Goal: Information Seeking & Learning: Learn about a topic

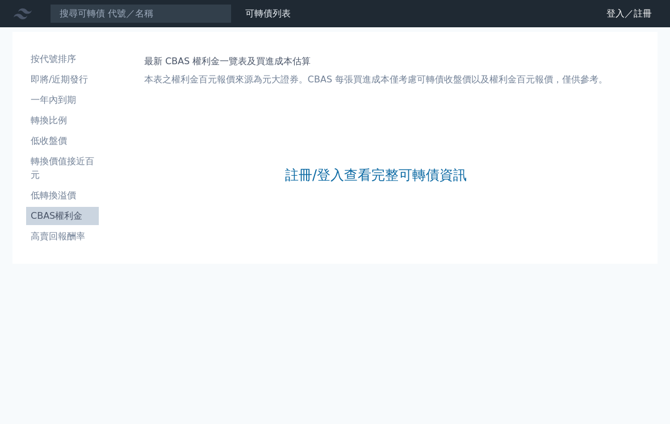
click at [405, 170] on link "註冊/登入查看完整可轉債資訊" at bounding box center [376, 175] width 182 height 18
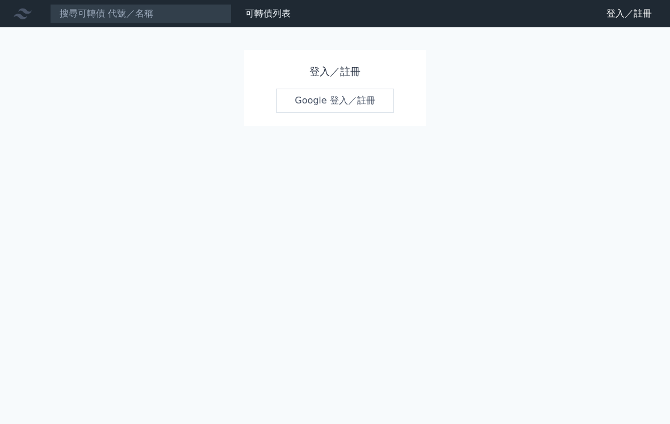
click at [355, 110] on link "Google 登入／註冊" at bounding box center [335, 101] width 118 height 24
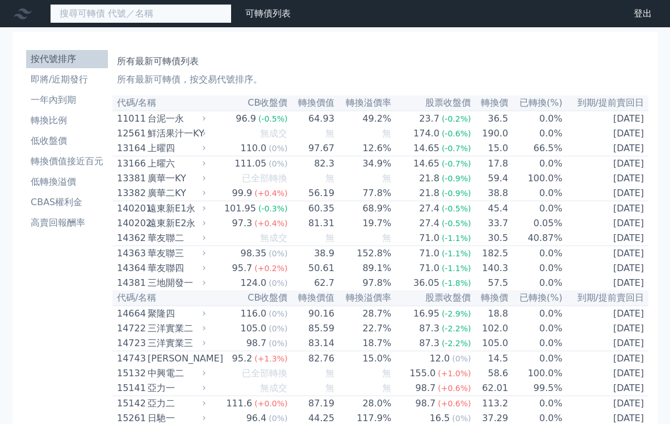
click at [85, 15] on input at bounding box center [141, 13] width 182 height 19
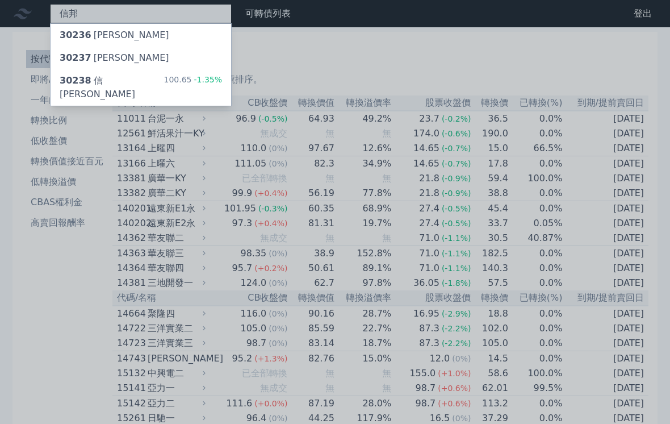
type input "信邦"
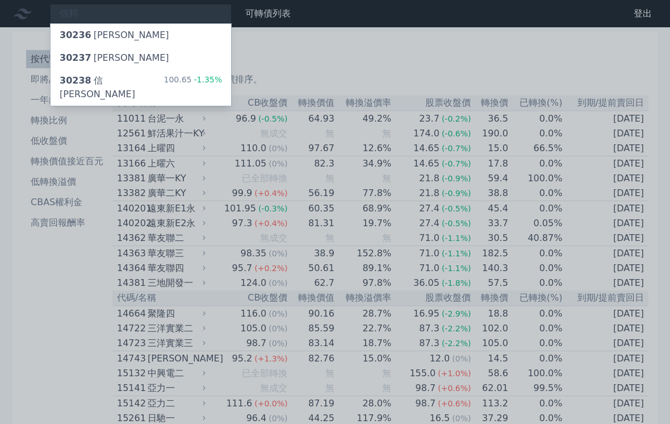
click at [105, 62] on div "30237 [PERSON_NAME]" at bounding box center [115, 58] width 110 height 14
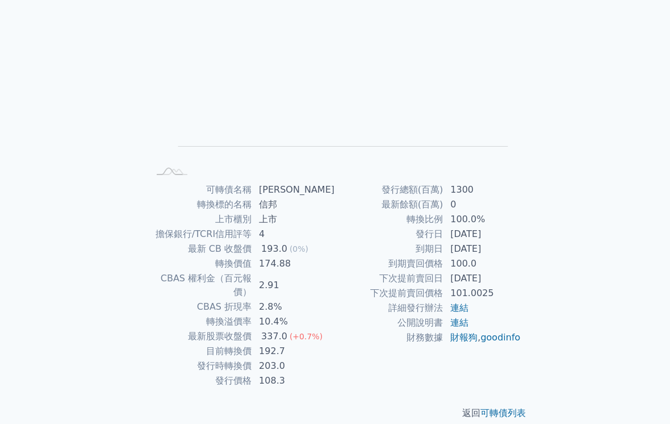
scroll to position [102, 0]
click at [506, 407] on link "可轉債列表" at bounding box center [503, 412] width 45 height 11
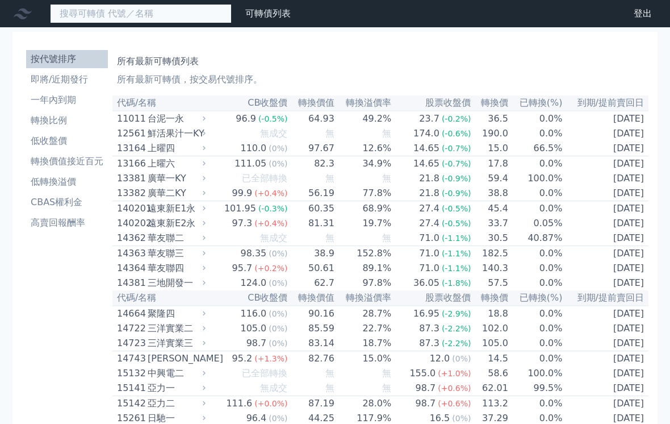
click at [78, 6] on input at bounding box center [141, 13] width 182 height 19
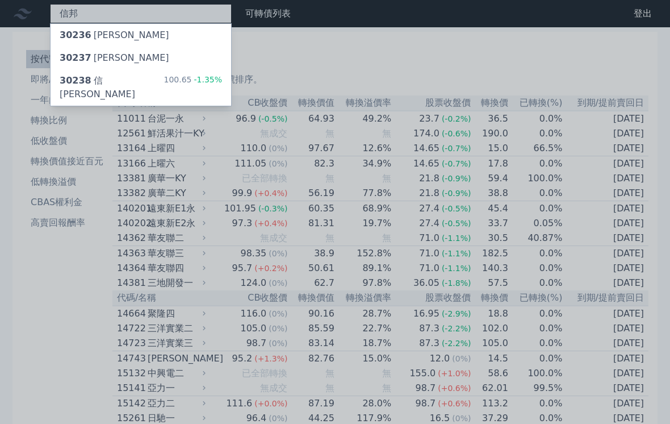
type input "信邦"
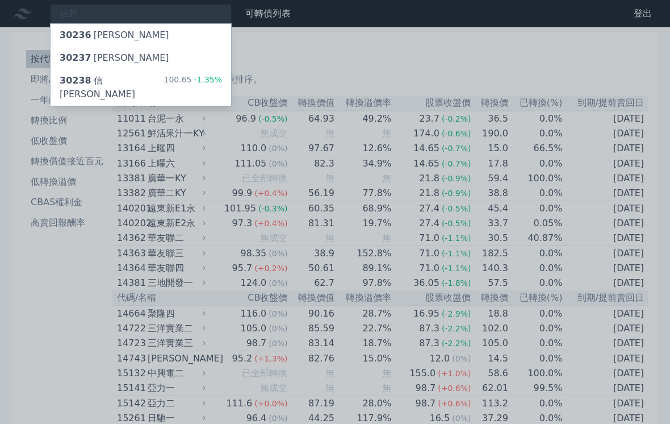
click at [102, 78] on div "30238 信[PERSON_NAME]" at bounding box center [112, 87] width 104 height 27
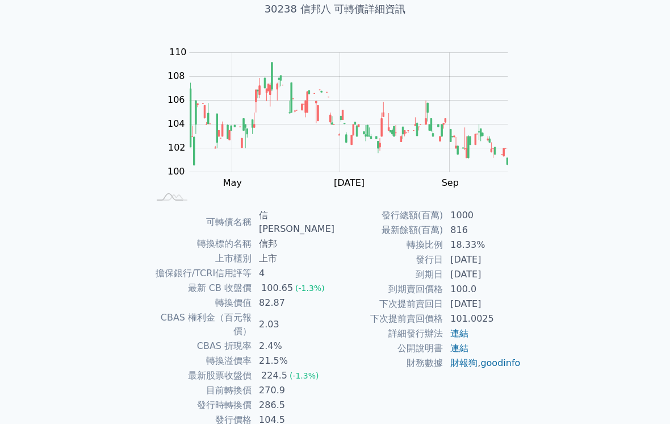
scroll to position [76, 0]
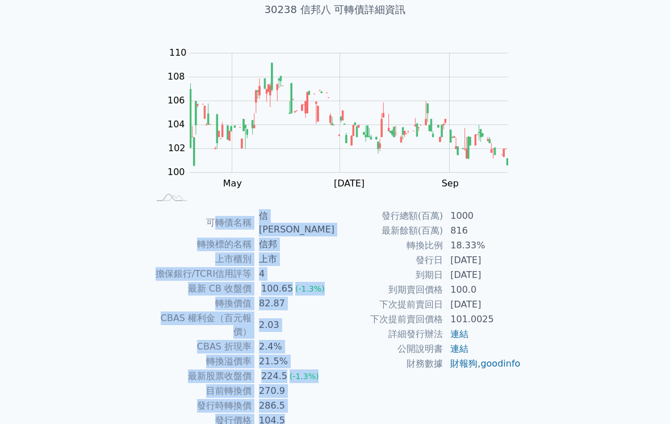
click at [623, 199] on div "可轉債列表 財務數據 可轉債列表 財務數據 登出 登出 可轉債列表 › 30238 信邦八 30238 信邦八 可轉債詳細資訊 Zoom Out 100 96…" at bounding box center [335, 200] width 670 height 553
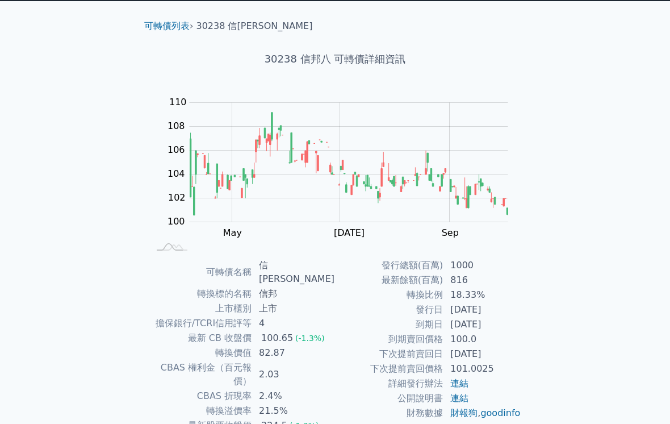
scroll to position [0, 0]
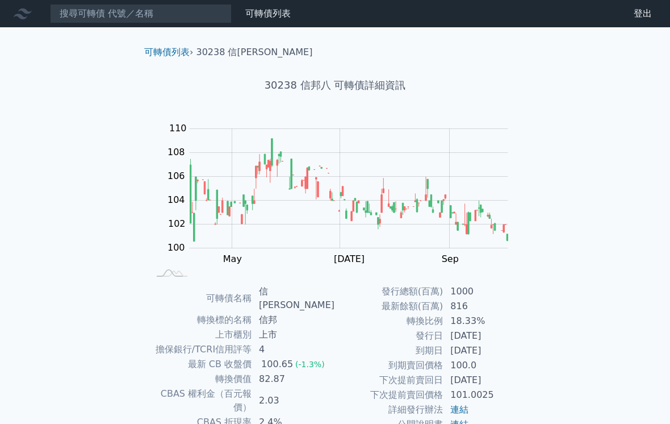
click at [171, 53] on link "可轉債列表" at bounding box center [166, 52] width 45 height 11
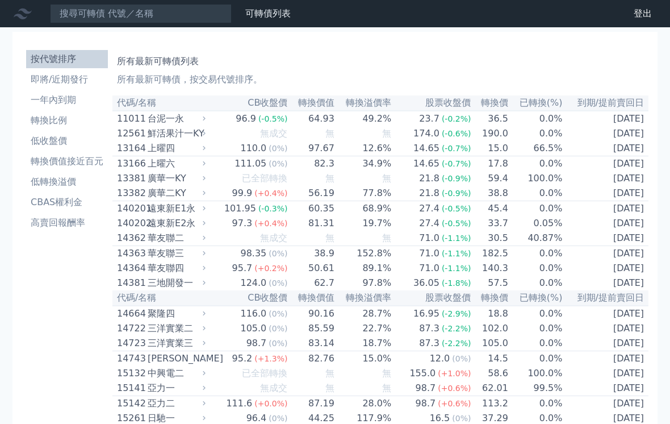
click at [55, 158] on li "轉換價值接近百元" at bounding box center [67, 162] width 82 height 14
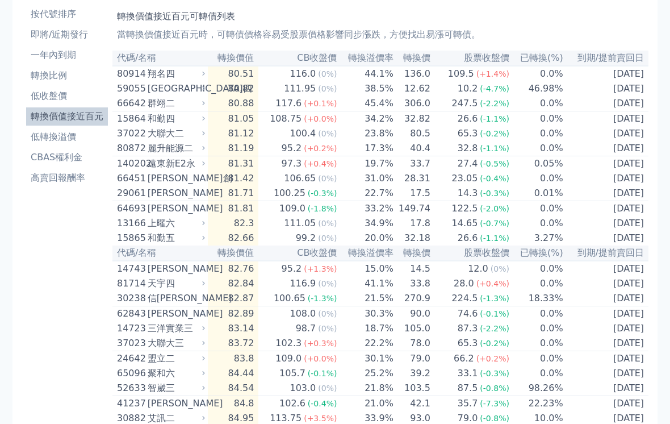
scroll to position [49, 0]
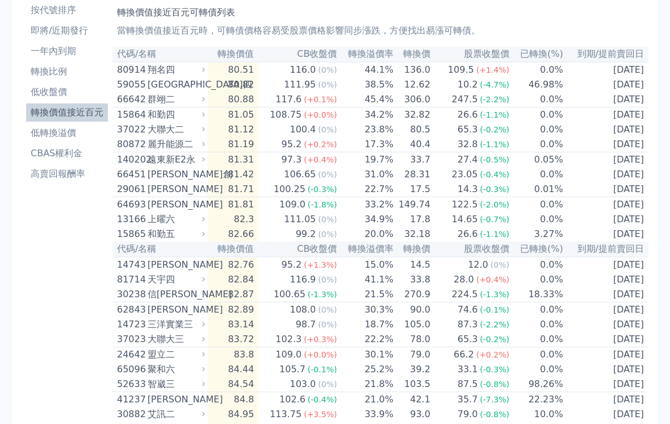
click at [628, 287] on td "[DATE]" at bounding box center [606, 279] width 85 height 15
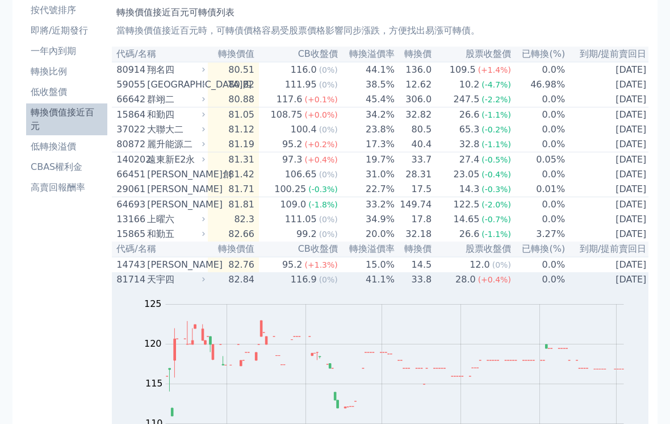
click at [620, 287] on td "[DATE]" at bounding box center [608, 279] width 85 height 15
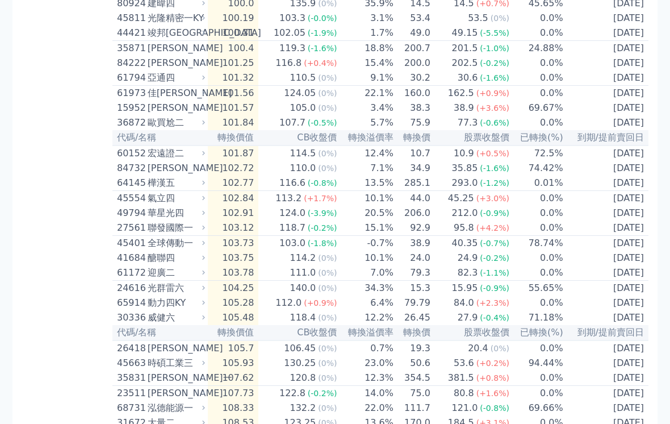
scroll to position [1719, 0]
click at [165, 220] on div "華星光四" at bounding box center [175, 213] width 55 height 14
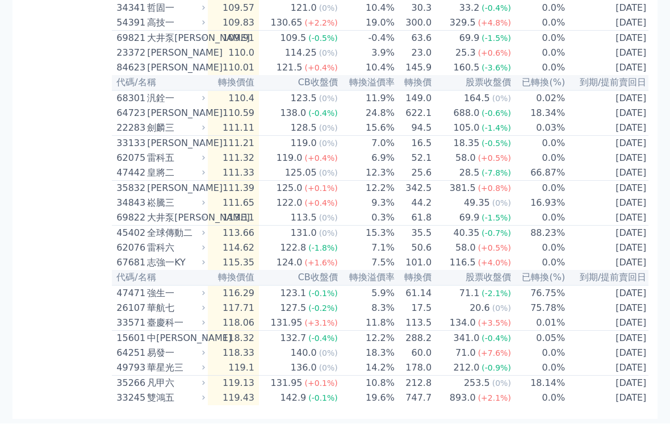
scroll to position [2702, 0]
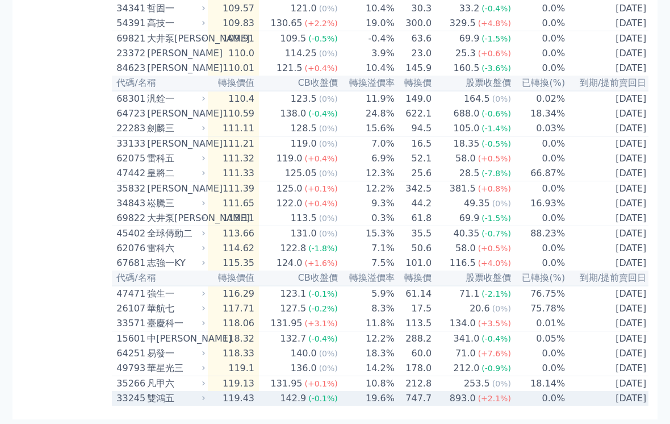
click at [155, 405] on div "雙鴻五" at bounding box center [175, 398] width 56 height 14
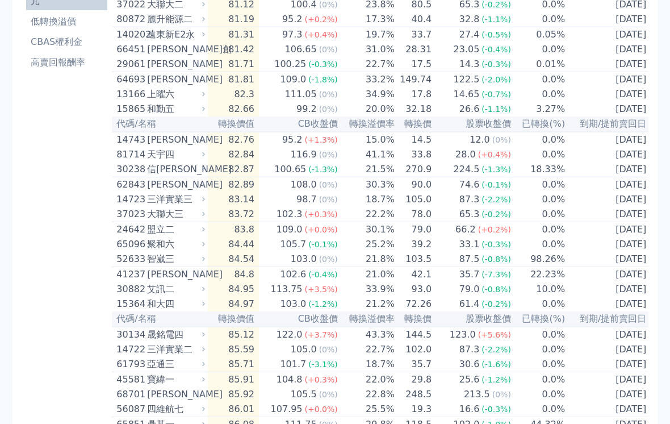
scroll to position [0, 0]
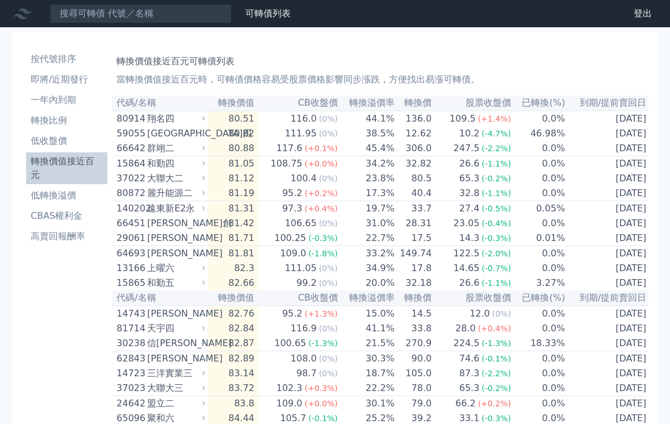
click at [58, 189] on li "低轉換溢價" at bounding box center [66, 196] width 81 height 14
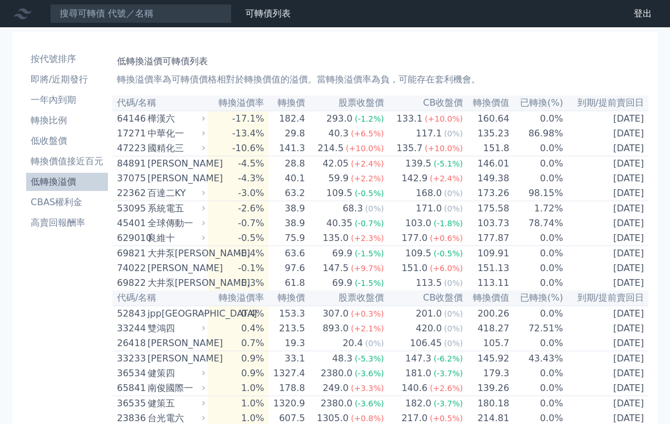
click at [47, 178] on li "低轉換溢價" at bounding box center [67, 182] width 82 height 14
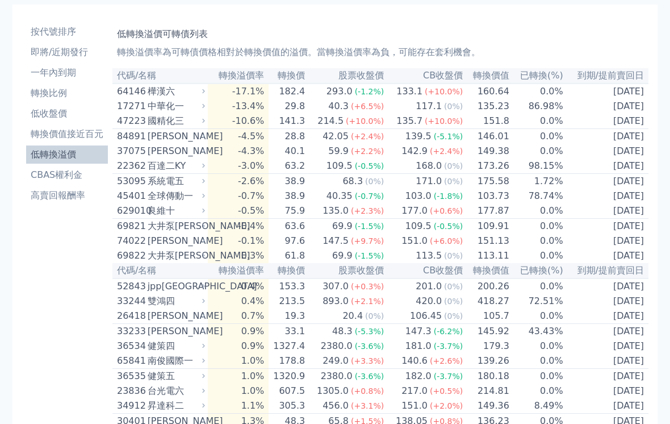
scroll to position [23, 0]
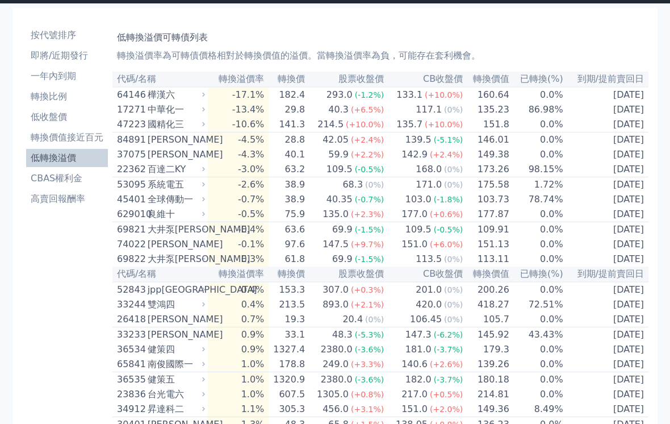
click at [151, 98] on div "樺漢六" at bounding box center [175, 96] width 55 height 14
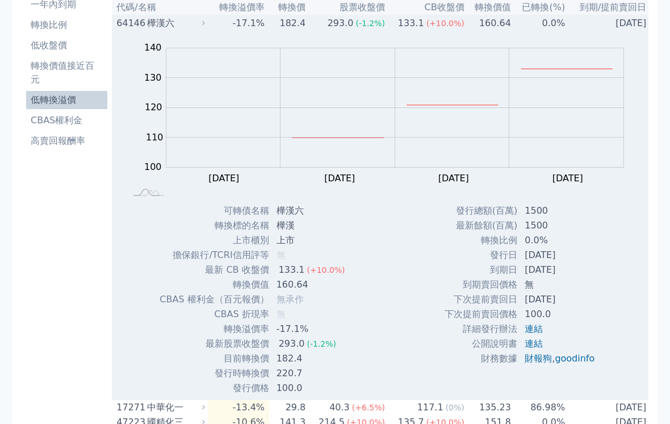
scroll to position [68, 0]
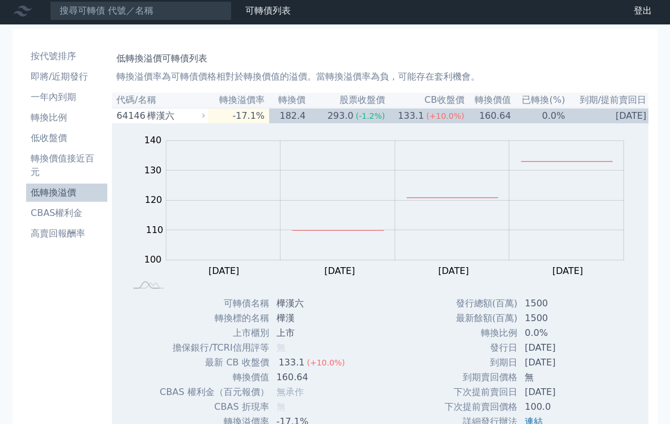
scroll to position [0, 0]
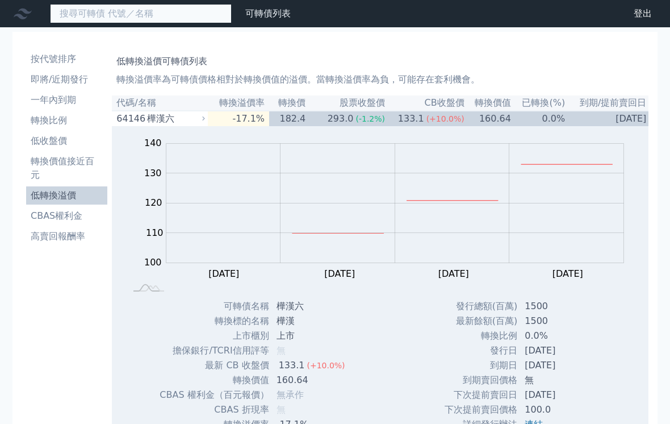
click at [78, 20] on input at bounding box center [141, 13] width 182 height 19
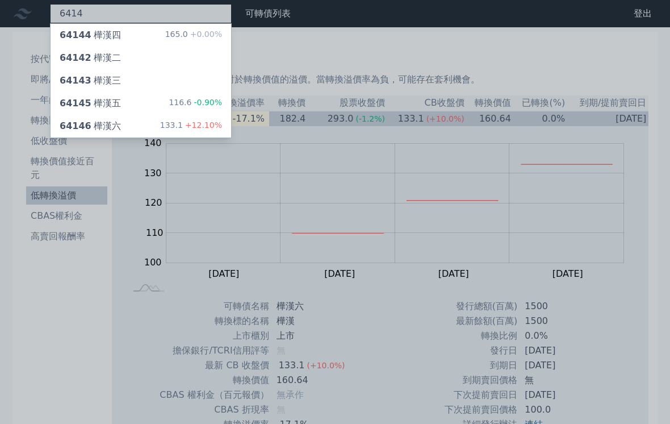
type input "6414"
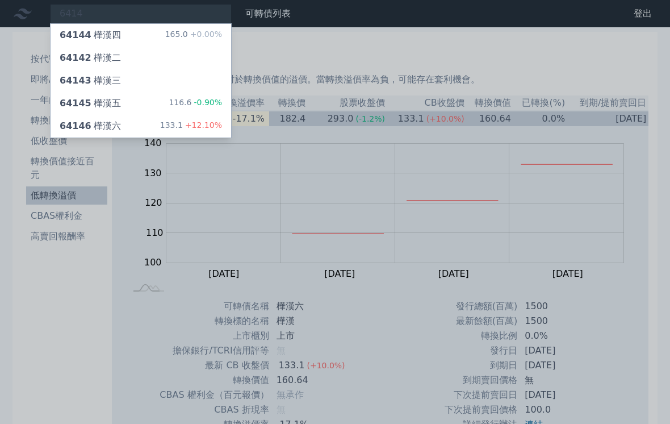
click at [84, 101] on span "64145" at bounding box center [76, 103] width 32 height 11
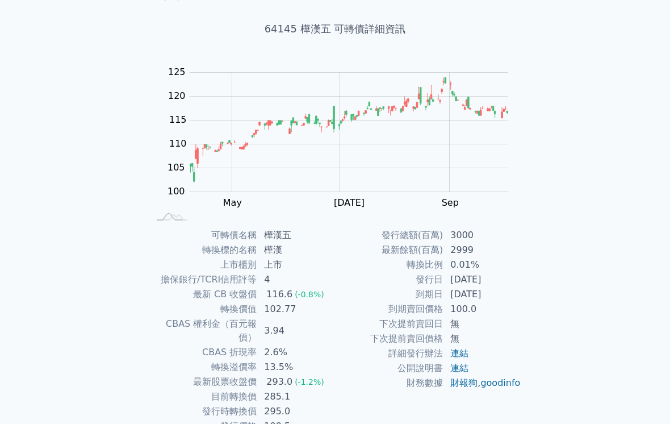
scroll to position [55, 0]
